Goal: Task Accomplishment & Management: Manage account settings

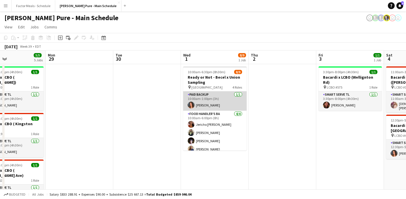
click at [217, 106] on app-card-role "Paid Backup [DATE] 10:00am-1:00pm (3h) [PERSON_NAME]" at bounding box center [214, 100] width 63 height 19
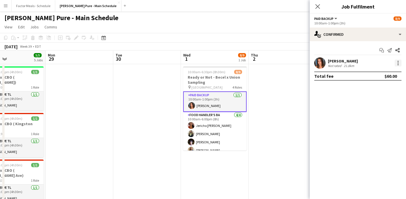
click at [395, 65] on div at bounding box center [398, 63] width 7 height 7
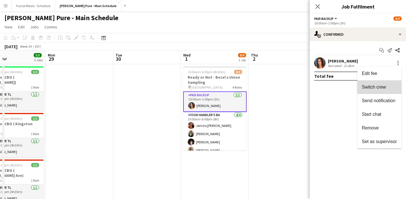
click at [383, 87] on span "Switch crew" at bounding box center [374, 86] width 24 height 5
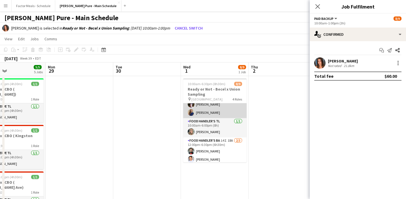
scroll to position [60, 0]
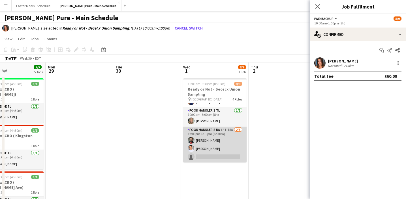
click at [204, 152] on app-card-role "Food Handler's BA 14I 18A [DATE] 12:00pm-6:30pm (6h30m) [PERSON_NAME] [PERSON_N…" at bounding box center [214, 144] width 63 height 36
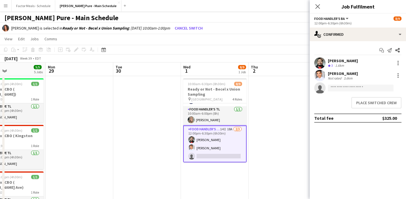
scroll to position [59, 0]
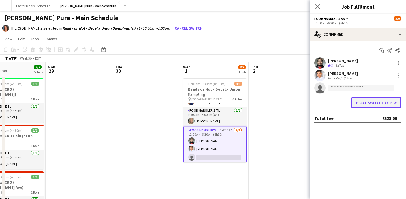
click at [362, 101] on button "Place switched crew" at bounding box center [377, 102] width 50 height 11
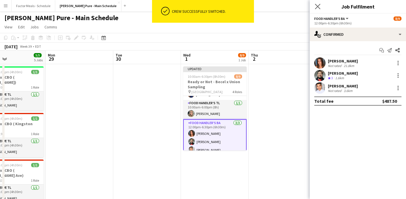
click at [315, 7] on app-icon "Close pop-in" at bounding box center [318, 7] width 8 height 8
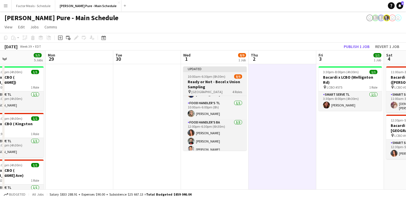
click at [213, 76] on span "10:00am-6:30pm (8h30m)" at bounding box center [207, 76] width 38 height 4
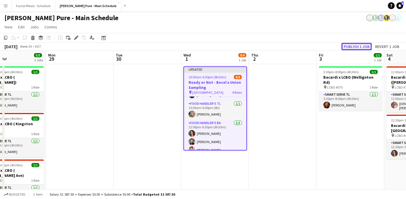
click at [357, 44] on button "Publish 1 job" at bounding box center [357, 46] width 30 height 7
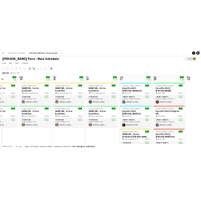
scroll to position [0, 0]
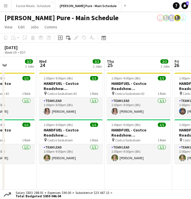
click at [190, 27] on app-page-menu "View Day view expanded Day view collapsed Month view Date picker Jump to [DATE]…" at bounding box center [95, 27] width 191 height 11
